Goal: Information Seeking & Learning: Check status

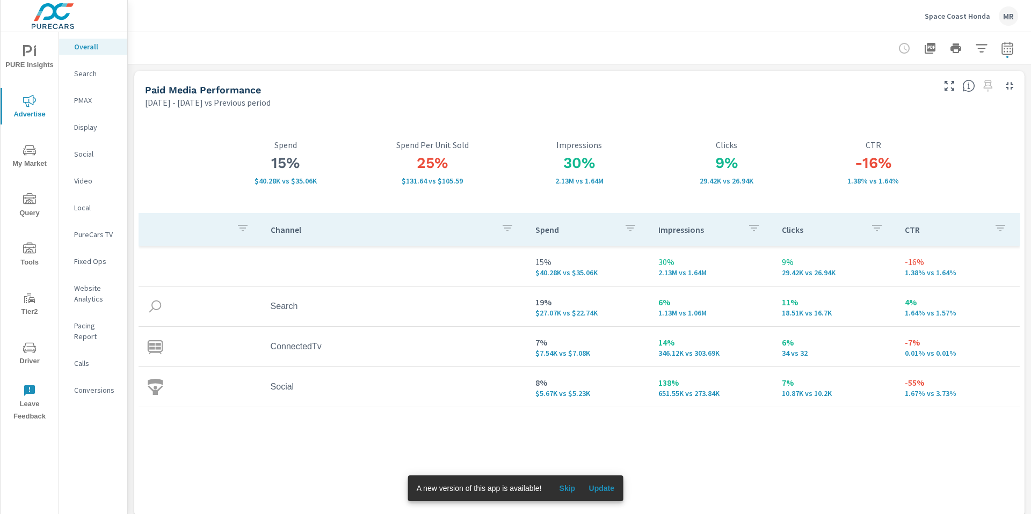
click at [944, 13] on p "Space Coast Honda" at bounding box center [956, 16] width 65 height 10
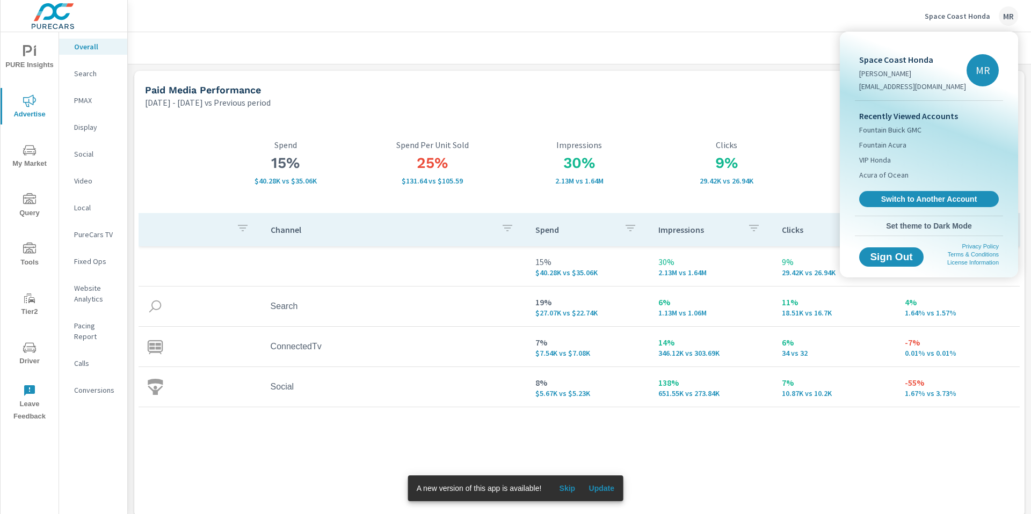
click at [734, 163] on div at bounding box center [515, 257] width 1031 height 514
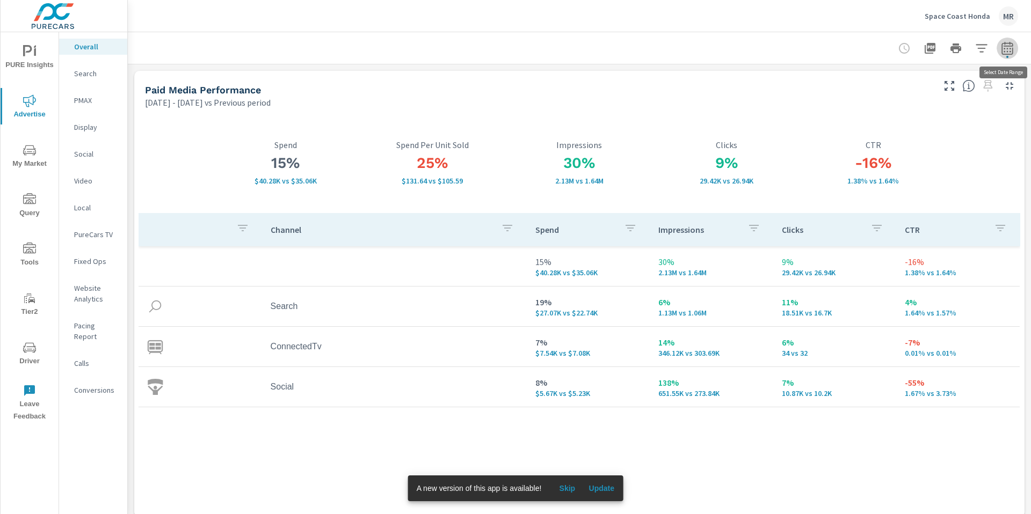
click at [1005, 54] on icon "button" at bounding box center [1006, 47] width 11 height 13
select select "Previous period"
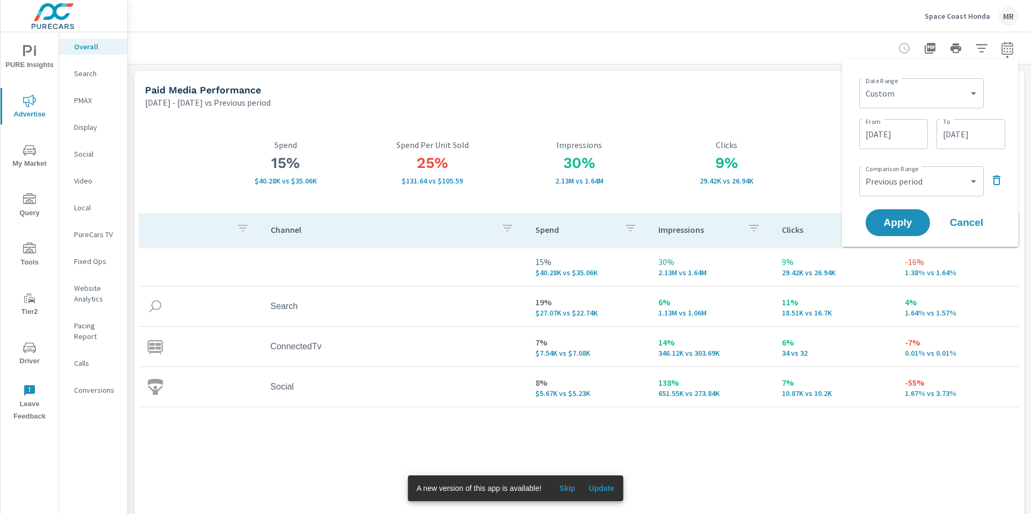
click at [1005, 54] on icon "button" at bounding box center [1006, 47] width 11 height 13
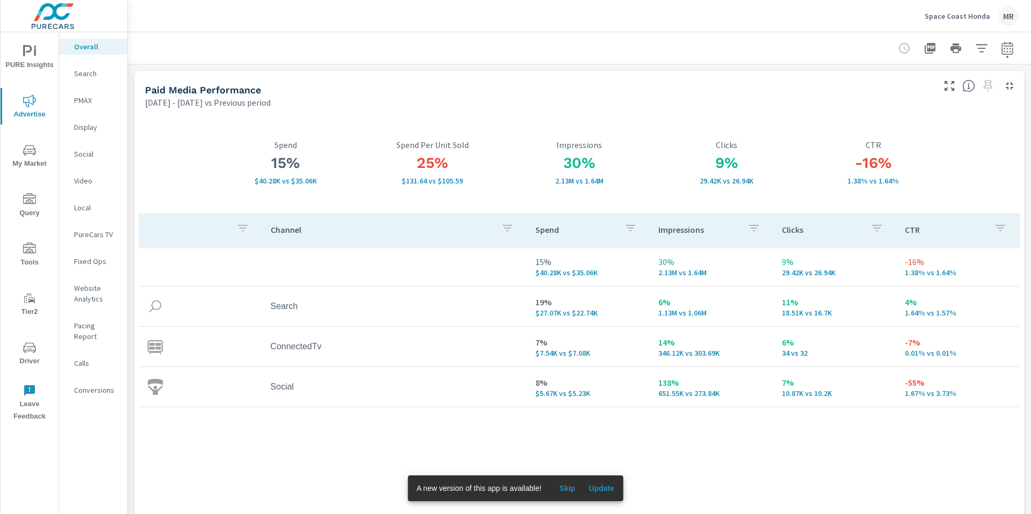
click at [972, 20] on p "Space Coast Honda" at bounding box center [956, 16] width 65 height 10
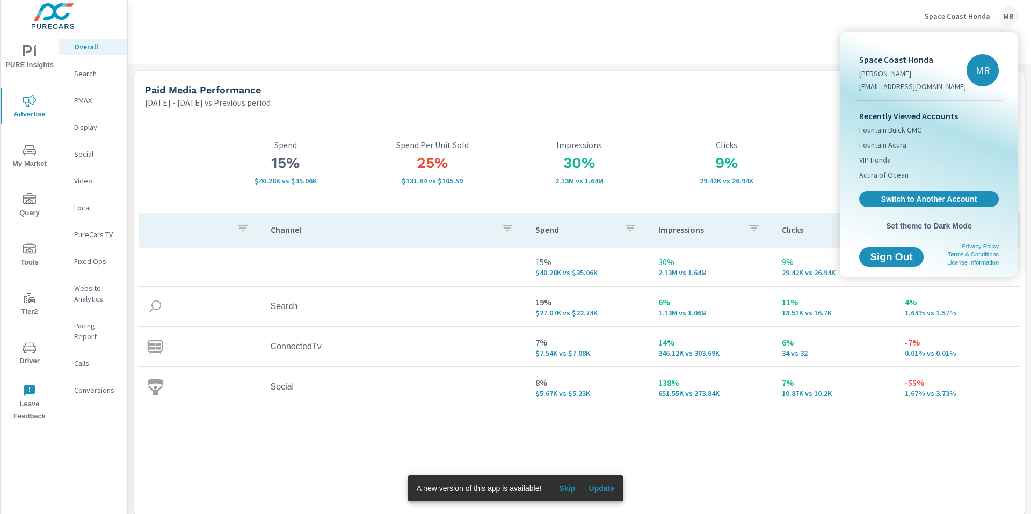
click at [890, 190] on div "Recently Viewed Accounts Fountain Buick GMC Fountain Acura VIP Honda Acura of O…" at bounding box center [928, 158] width 148 height 115
click at [888, 201] on span "Switch to Another Account" at bounding box center [929, 199] width 132 height 10
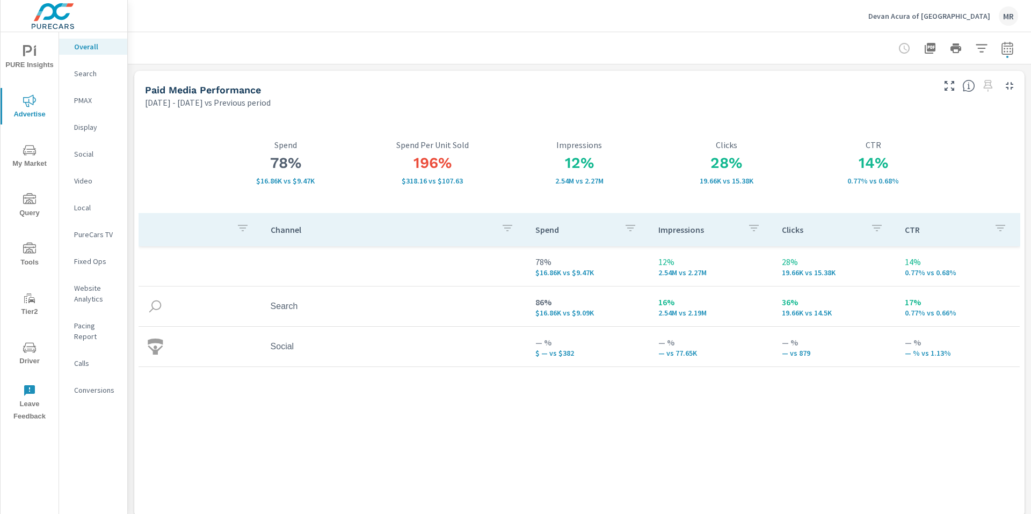
click at [78, 74] on p "Search" at bounding box center [96, 73] width 45 height 11
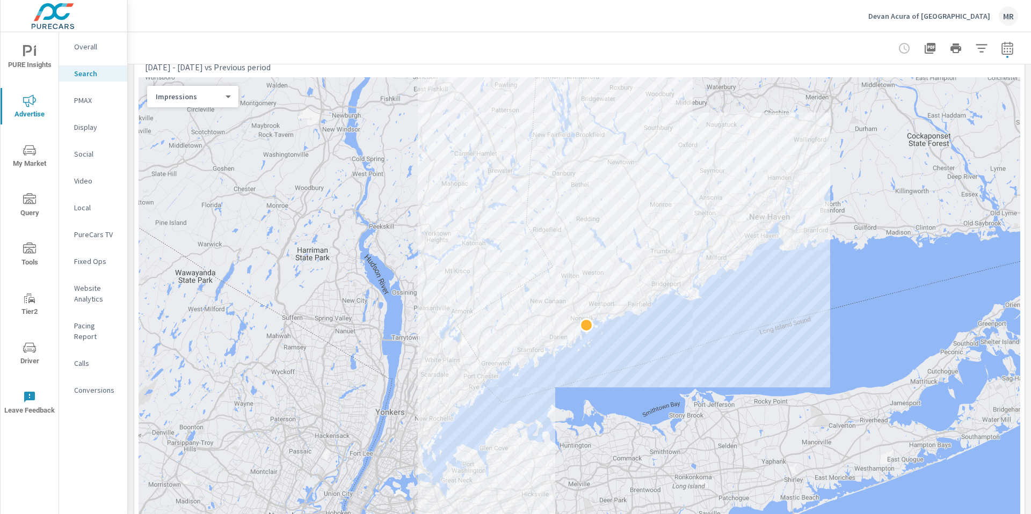
scroll to position [161, 0]
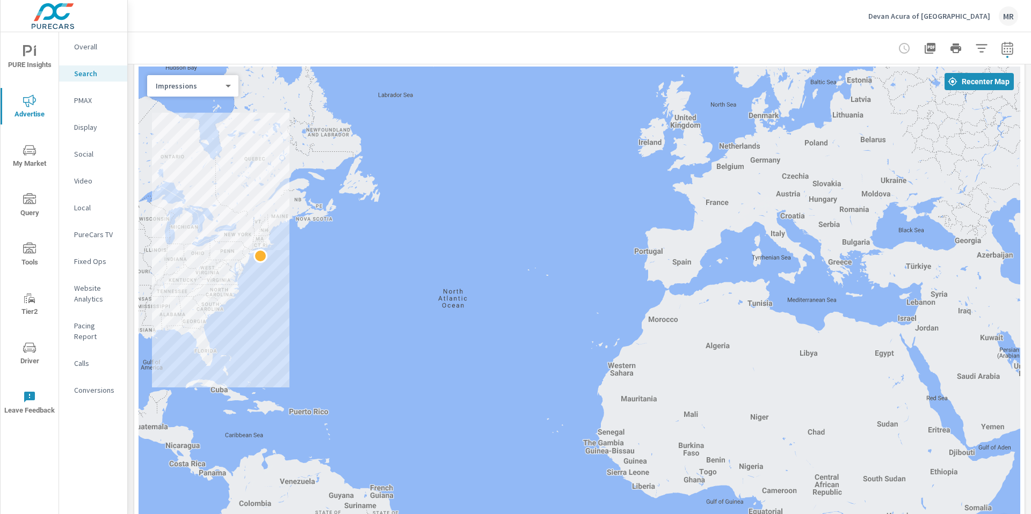
drag, startPoint x: 1025, startPoint y: 215, endPoint x: 1017, endPoint y: 249, distance: 34.8
click at [1022, 246] on div "← Move left → Move right ↑ Move up ↓ Move down + Zoom in - Zoom out Home Jump l…" at bounding box center [579, 324] width 890 height 524
click at [90, 428] on div "Overall Search PMAX Display Social Video Local PureCars TV Fixed Ops Website An…" at bounding box center [93, 273] width 68 height 482
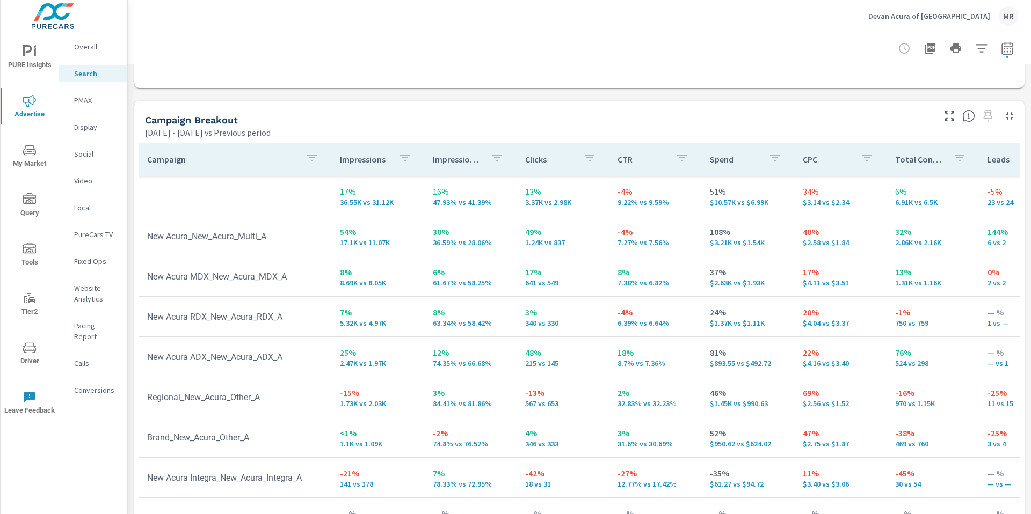
scroll to position [1043, 0]
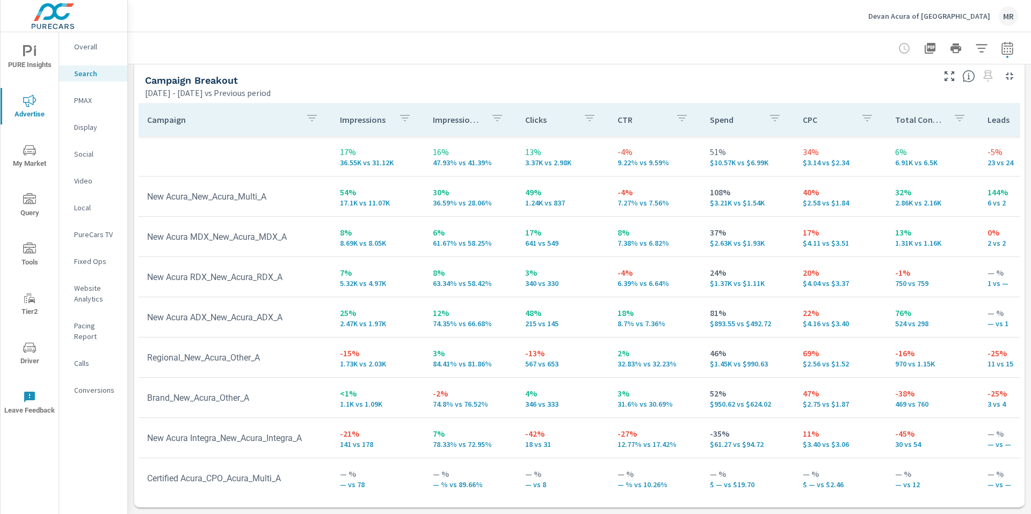
click at [99, 299] on p "Website Analytics" at bounding box center [96, 293] width 45 height 21
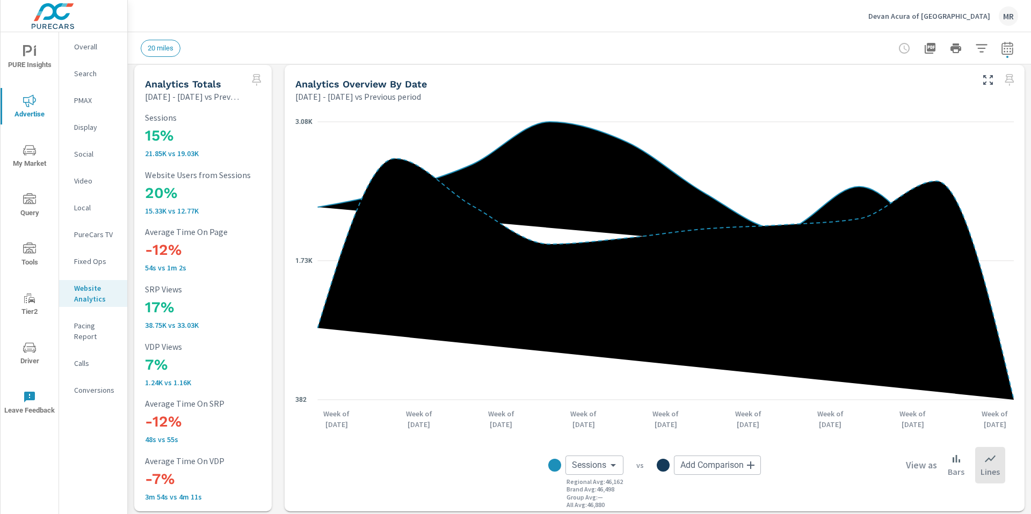
scroll to position [5, 0]
